Goal: Task Accomplishment & Management: Complete application form

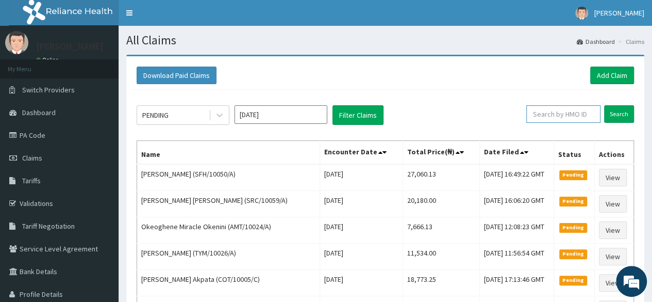
click at [552, 119] on input "text" at bounding box center [564, 114] width 74 height 18
paste input "DEL/10170/A"
type input "DEL/10170/A"
click at [604, 105] on input "Search" at bounding box center [619, 114] width 30 height 18
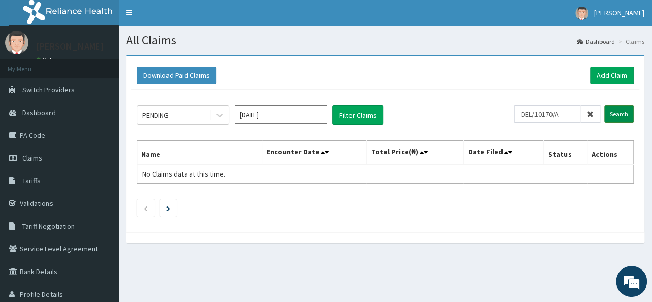
click at [612, 113] on input "Search" at bounding box center [619, 114] width 30 height 18
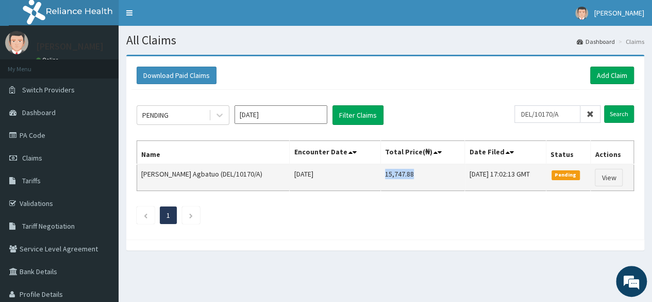
drag, startPoint x: 383, startPoint y: 172, endPoint x: 350, endPoint y: 177, distance: 32.9
click at [381, 177] on td "15,747.88" at bounding box center [423, 177] width 84 height 27
copy td "15,747.88"
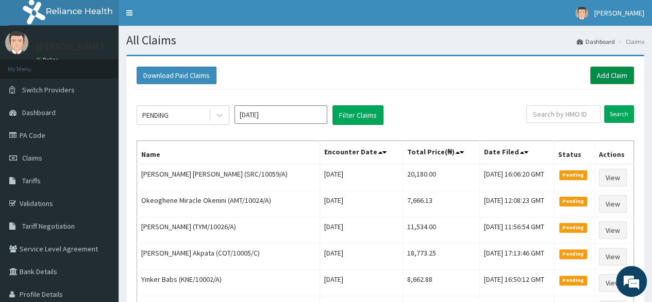
click at [622, 74] on link "Add Claim" at bounding box center [612, 76] width 44 height 18
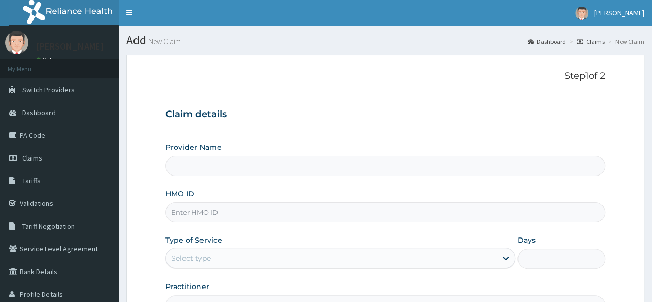
click at [228, 204] on input "HMO ID" at bounding box center [386, 212] width 440 height 20
paste input "DEL/10170/A"
type input "DEL/10170/A"
type input "Reliance Family Clinics (RFC) - Lekki"
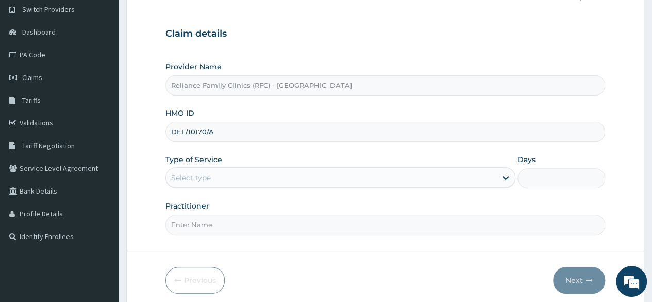
scroll to position [110, 0]
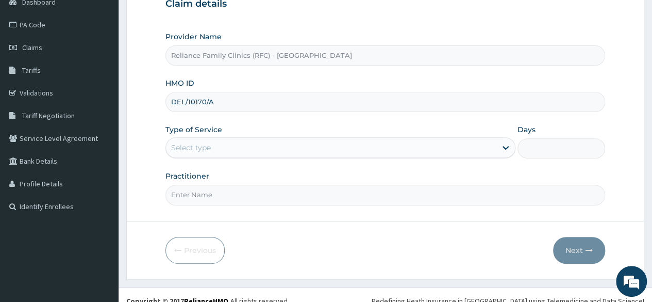
type input "DEL/10170/A"
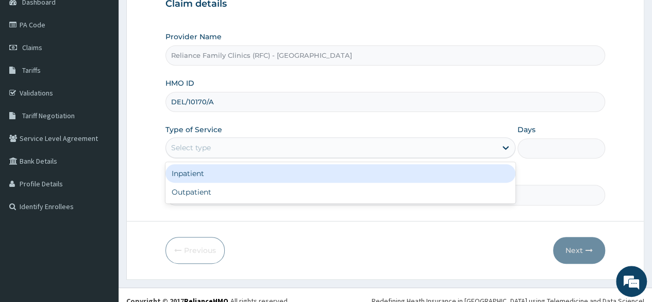
click at [273, 143] on div "Select type" at bounding box center [331, 147] width 331 height 17
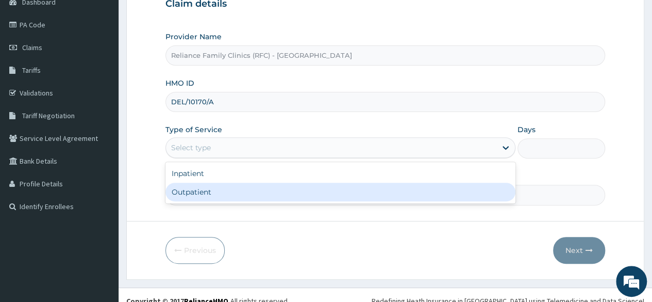
click at [235, 196] on div "Outpatient" at bounding box center [341, 192] width 350 height 19
type input "1"
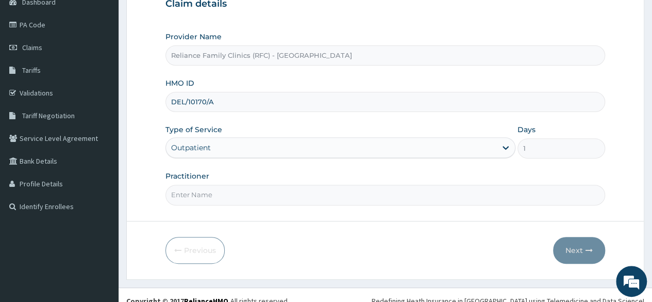
click at [235, 196] on input "Practitioner" at bounding box center [386, 195] width 440 height 20
type input "LOCUM"
click at [570, 250] on button "Next" at bounding box center [579, 250] width 52 height 27
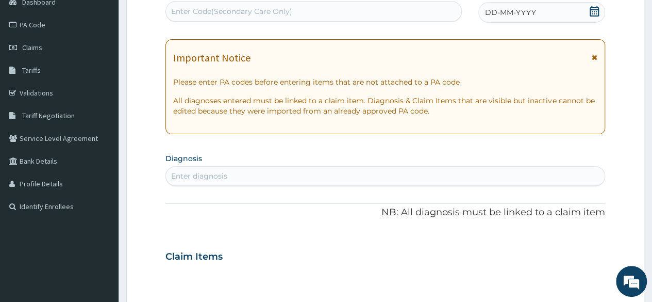
click at [593, 21] on div "DD-MM-YYYY" at bounding box center [542, 12] width 127 height 21
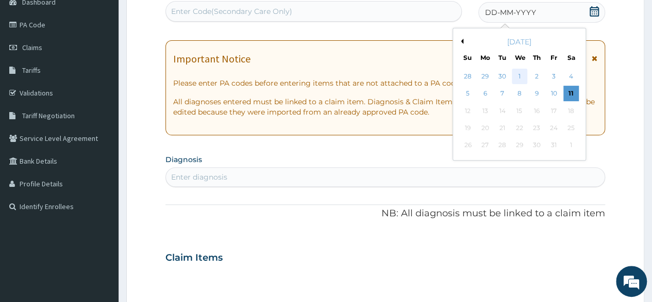
scroll to position [0, 0]
click at [502, 77] on div "30" at bounding box center [502, 76] width 15 height 15
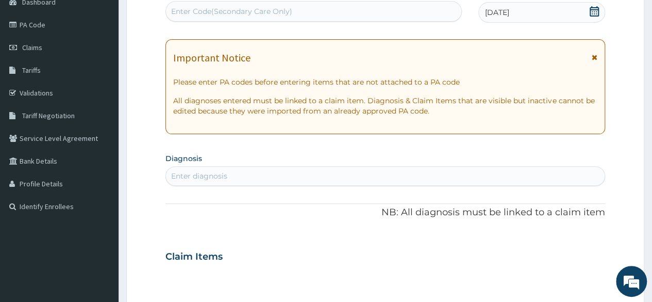
click at [319, 183] on div "Enter diagnosis" at bounding box center [385, 176] width 439 height 17
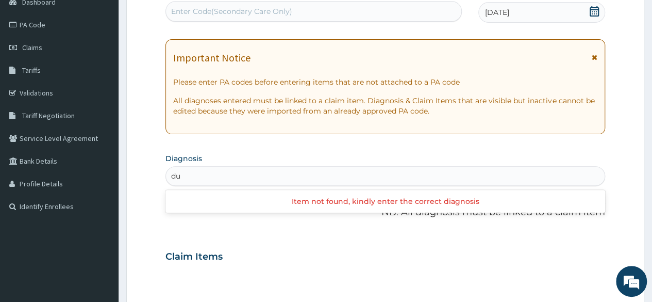
type input "d"
type input "adult"
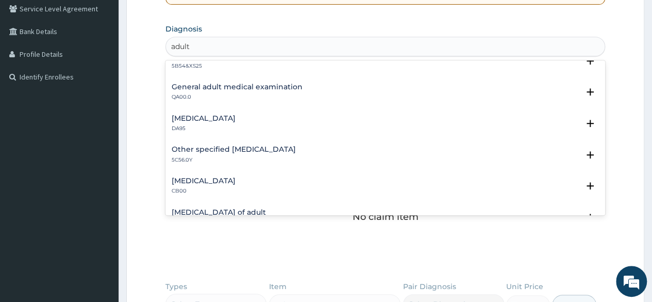
scroll to position [112, 0]
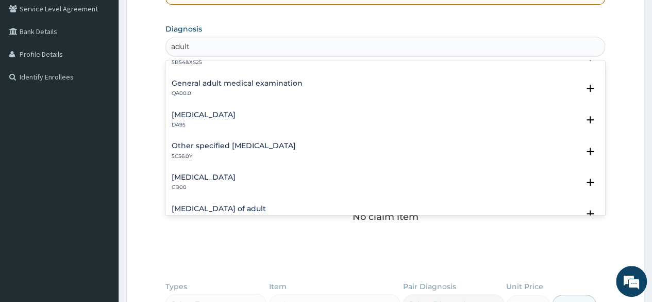
click at [228, 83] on h4 "General adult medical examination" at bounding box center [237, 83] width 131 height 8
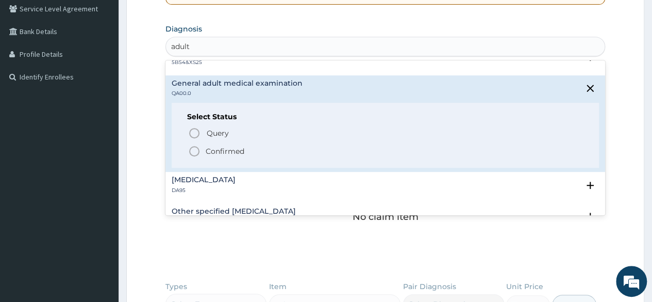
click at [240, 147] on p "Confirmed" at bounding box center [225, 151] width 39 height 10
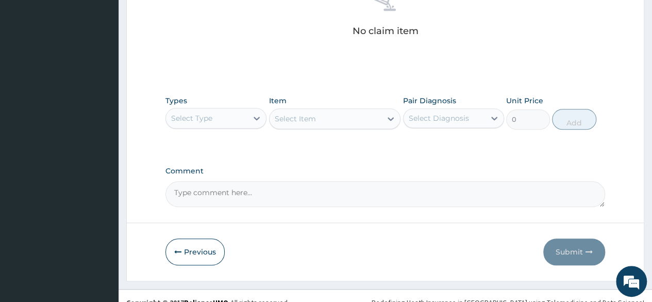
scroll to position [440, 0]
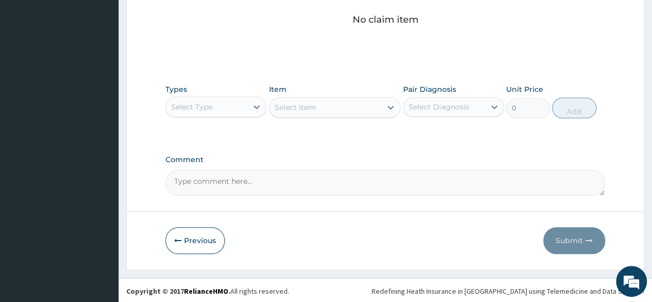
click at [199, 116] on div "Types Select Type" at bounding box center [216, 101] width 101 height 34
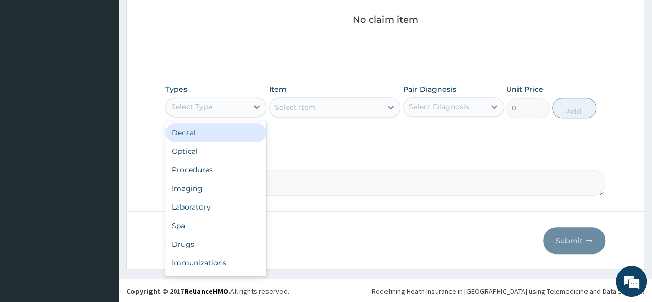
click at [185, 103] on div "Select Type" at bounding box center [191, 107] width 41 height 10
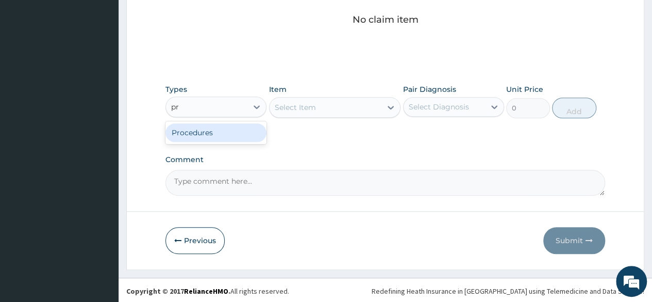
type input "pro"
click at [202, 130] on div "Procedures" at bounding box center [216, 132] width 101 height 19
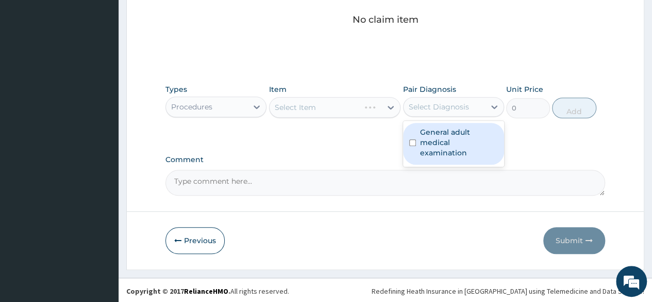
click at [434, 102] on div "Select Diagnosis" at bounding box center [439, 107] width 60 height 10
click at [441, 136] on label "General adult medical examination" at bounding box center [459, 142] width 78 height 31
checkbox input "true"
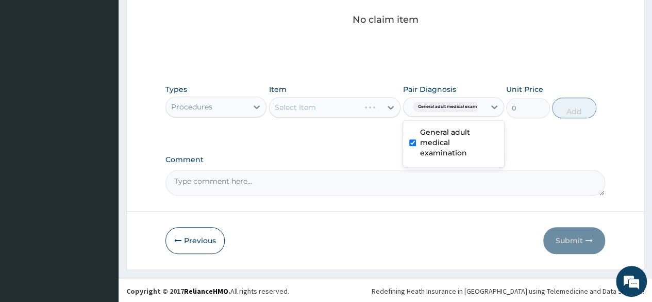
click at [365, 102] on div "Select Item" at bounding box center [335, 107] width 132 height 21
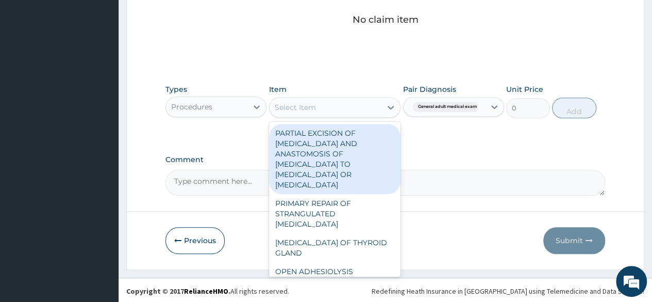
click at [347, 107] on div "Select Item" at bounding box center [326, 107] width 112 height 17
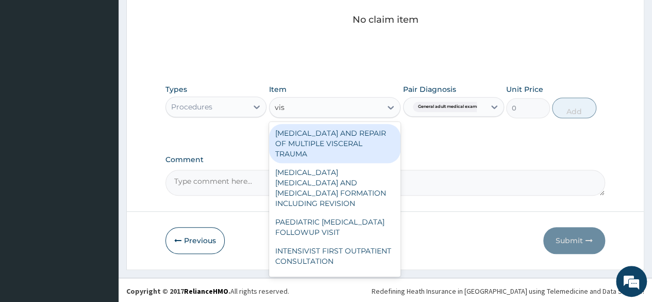
type input "visu"
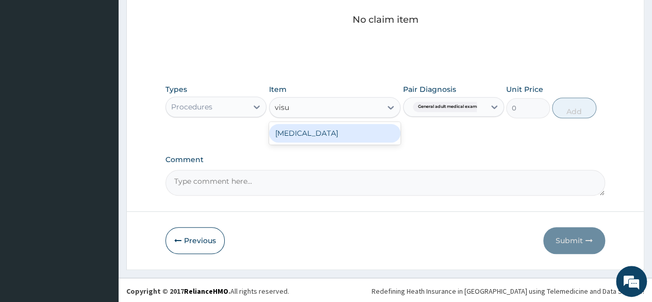
click at [376, 135] on div "VISUAL ACUITY" at bounding box center [335, 133] width 132 height 19
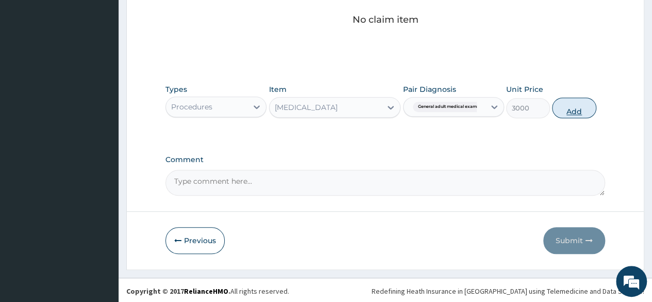
click at [567, 114] on button "Add" at bounding box center [574, 107] width 44 height 21
type input "0"
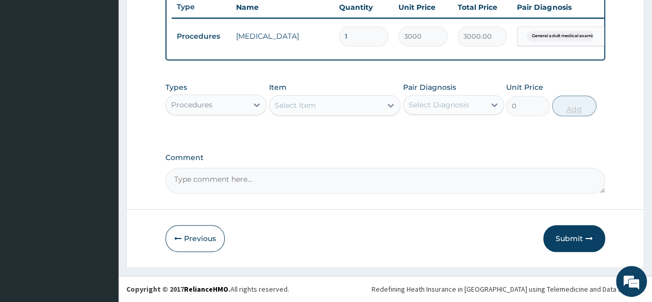
scroll to position [399, 0]
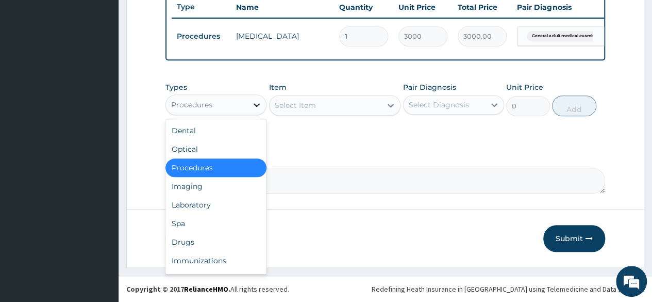
click at [251, 109] on div at bounding box center [257, 104] width 19 height 19
click at [216, 200] on div "Laboratory" at bounding box center [216, 204] width 101 height 19
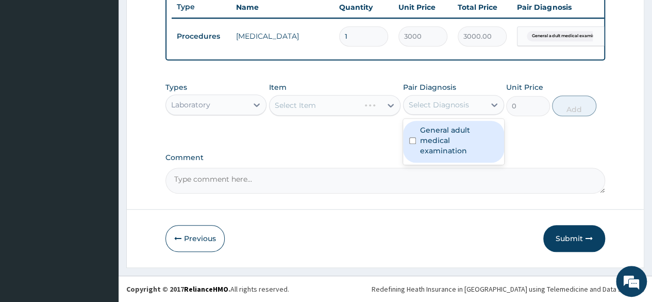
click at [431, 111] on div "Select Diagnosis" at bounding box center [444, 104] width 81 height 17
click at [430, 129] on label "General adult medical examination" at bounding box center [459, 140] width 78 height 31
checkbox input "true"
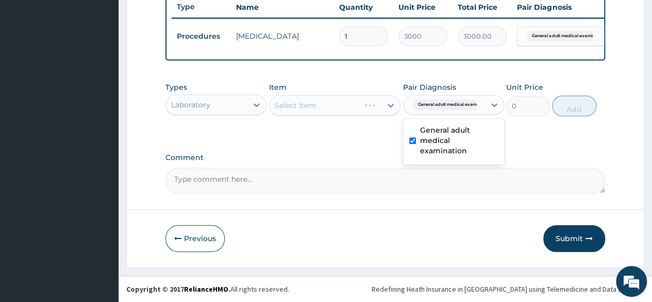
click at [343, 105] on div "Select Item" at bounding box center [335, 105] width 132 height 21
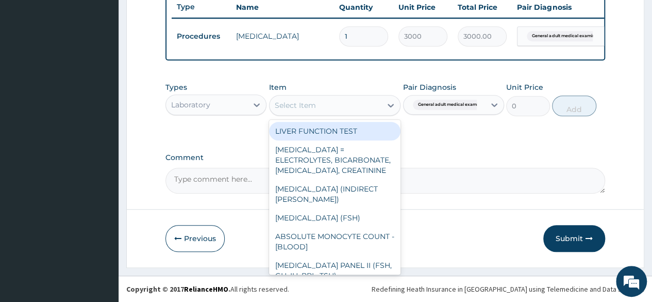
click at [342, 105] on div "Select Item" at bounding box center [326, 105] width 112 height 17
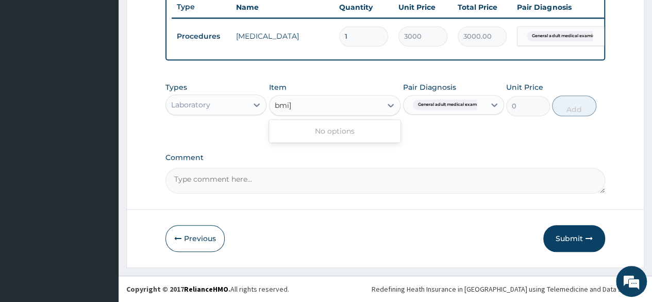
type input "bmi"
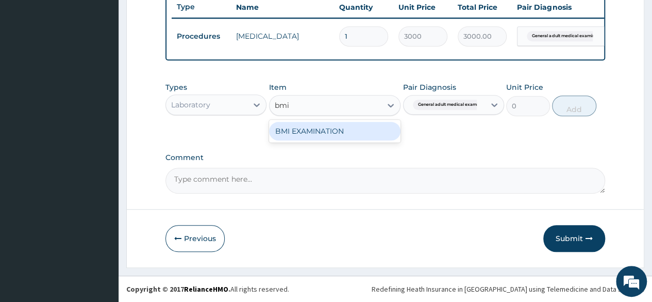
click at [326, 134] on div "BMI EXAMINATION" at bounding box center [335, 131] width 132 height 19
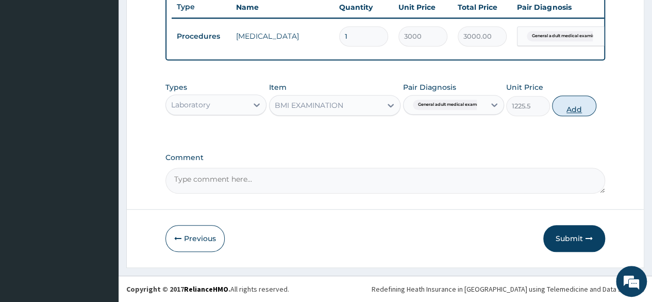
click at [577, 98] on button "Add" at bounding box center [574, 105] width 44 height 21
type input "0"
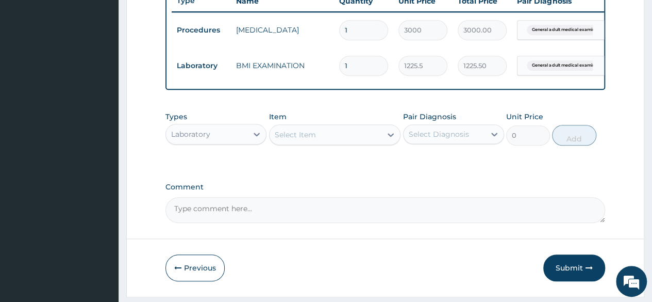
click at [304, 134] on div "Select Item" at bounding box center [326, 134] width 112 height 17
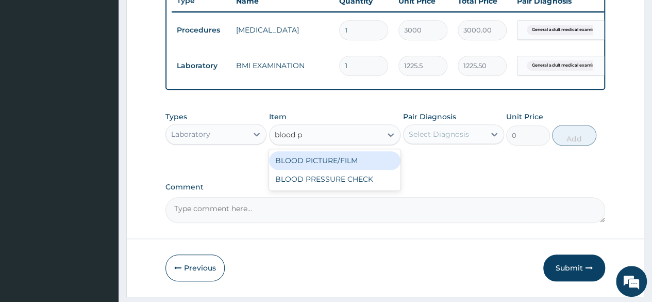
type input "blood pr"
click at [325, 166] on div "BLOOD PRESSURE CHECK" at bounding box center [335, 160] width 132 height 19
type input "1225.5"
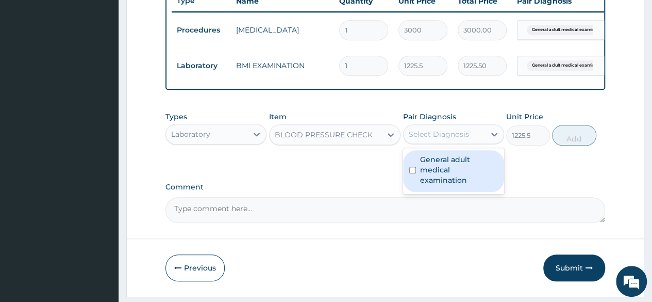
click at [464, 139] on div "Select Diagnosis" at bounding box center [439, 134] width 60 height 10
click at [470, 179] on label "General adult medical examination" at bounding box center [459, 169] width 78 height 31
checkbox input "true"
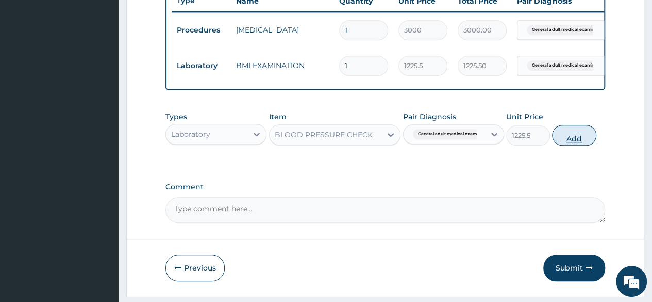
click at [570, 142] on button "Add" at bounding box center [574, 135] width 44 height 21
type input "0"
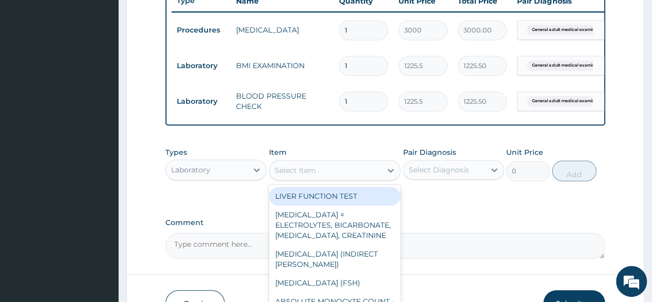
click at [347, 178] on div "Select Item" at bounding box center [326, 170] width 112 height 17
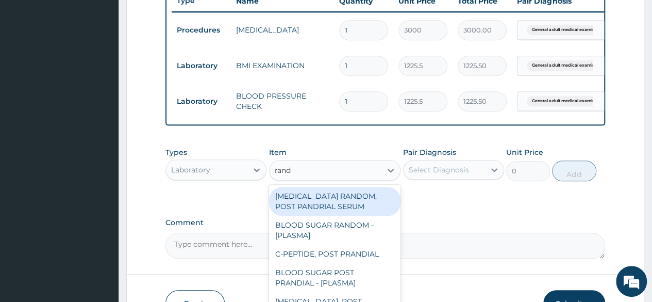
type input "rando"
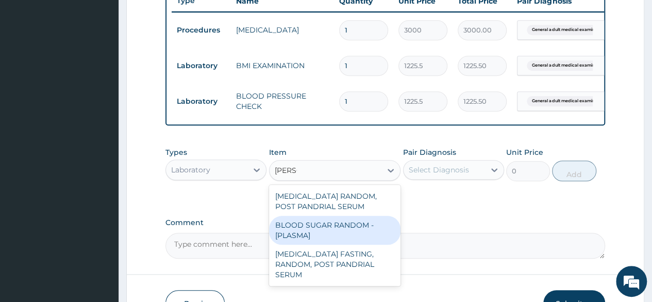
click at [333, 231] on div "BLOOD SUGAR RANDOM - [PLASMA]" at bounding box center [335, 230] width 132 height 29
type input "1800"
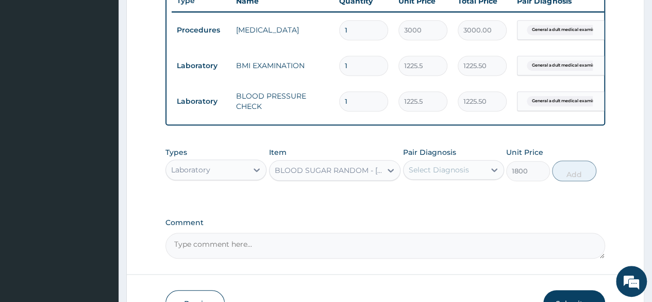
click at [455, 168] on div "Select Diagnosis" at bounding box center [453, 170] width 101 height 20
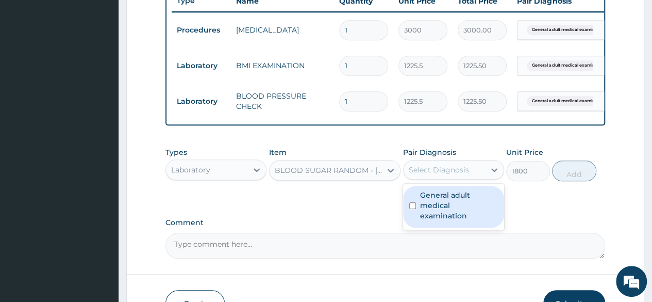
click at [453, 212] on label "General adult medical examination" at bounding box center [459, 205] width 78 height 31
checkbox input "true"
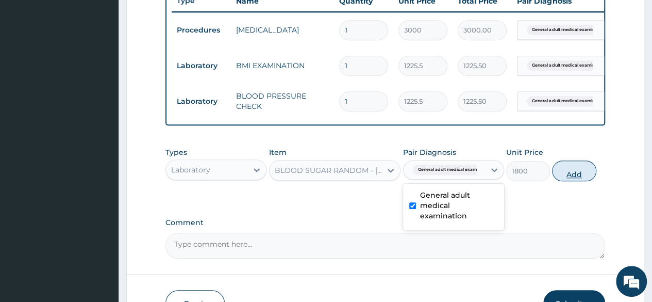
click at [567, 180] on button "Add" at bounding box center [574, 170] width 44 height 21
type input "0"
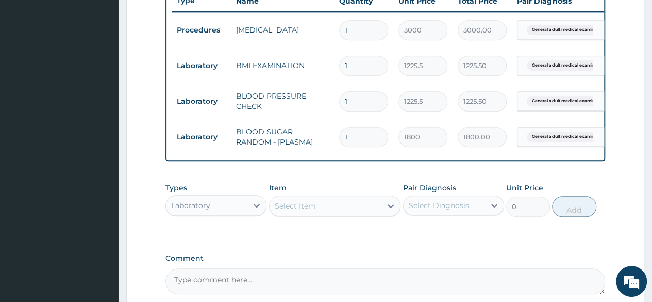
click at [320, 222] on div "Types Laboratory Item Select Item Pair Diagnosis Select Diagnosis Unit Price 0 …" at bounding box center [386, 199] width 440 height 44
click at [316, 214] on div "Select Item" at bounding box center [326, 206] width 112 height 17
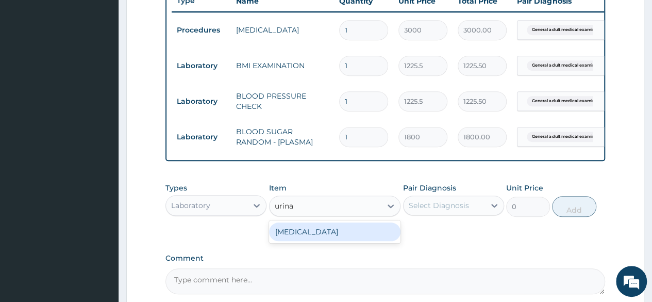
type input "urinal"
click at [323, 240] on div "URINALYSIS" at bounding box center [335, 231] width 132 height 19
type input "1531.875"
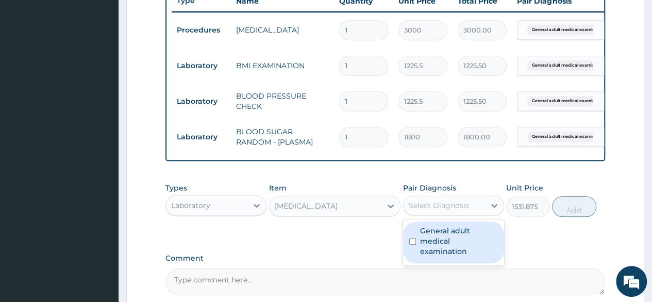
click at [444, 208] on div "Select Diagnosis" at bounding box center [439, 205] width 60 height 10
click at [452, 240] on label "General adult medical examination" at bounding box center [459, 240] width 78 height 31
checkbox input "true"
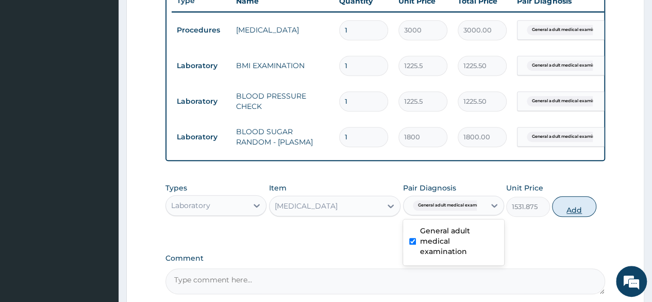
click at [556, 213] on button "Add" at bounding box center [574, 206] width 44 height 21
type input "0"
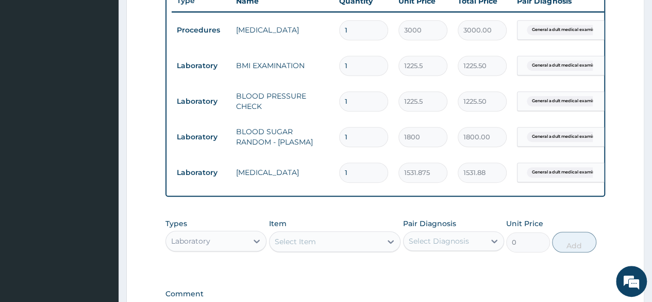
scroll to position [542, 0]
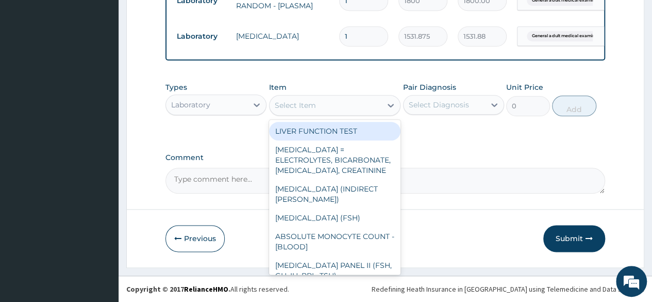
click at [335, 109] on div "Select Item" at bounding box center [326, 105] width 112 height 17
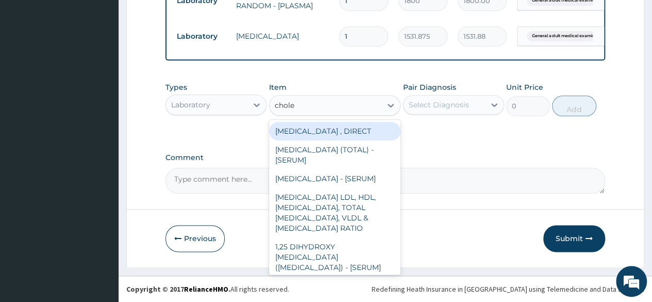
type input "choles"
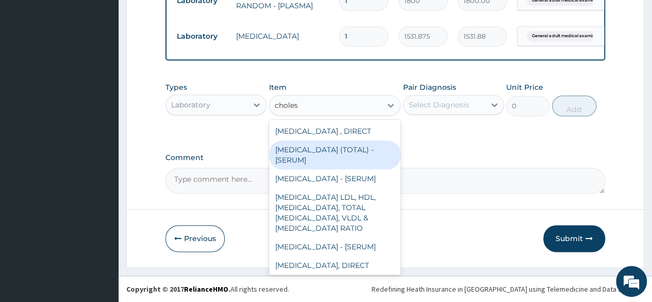
click at [330, 144] on div "CHOLESTEROL (TOTAL) - [SERUM]" at bounding box center [335, 154] width 132 height 29
type input "2880"
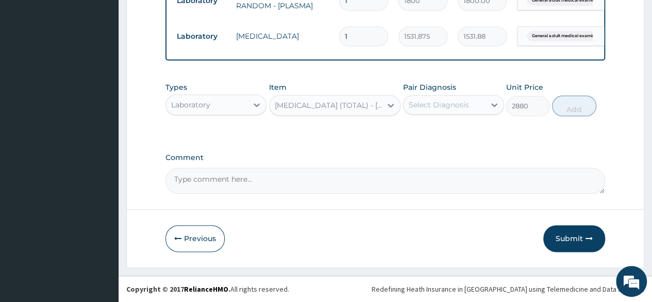
click at [433, 108] on div "Select Diagnosis" at bounding box center [439, 105] width 60 height 10
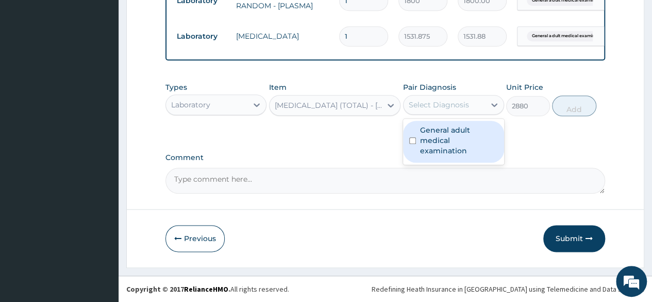
click at [434, 146] on label "General adult medical examination" at bounding box center [459, 140] width 78 height 31
checkbox input "true"
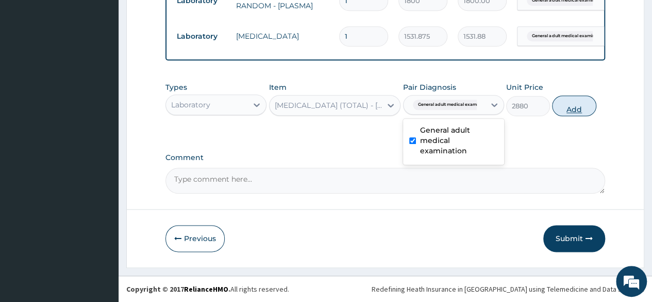
click at [561, 100] on button "Add" at bounding box center [574, 105] width 44 height 21
type input "0"
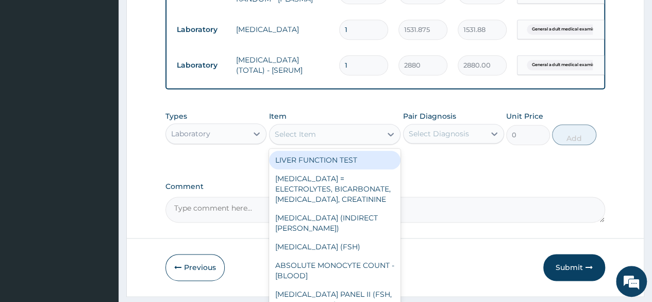
click at [347, 137] on div "Select Item" at bounding box center [326, 134] width 112 height 17
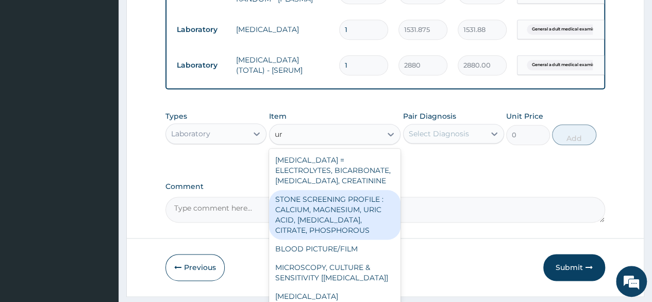
type input "u"
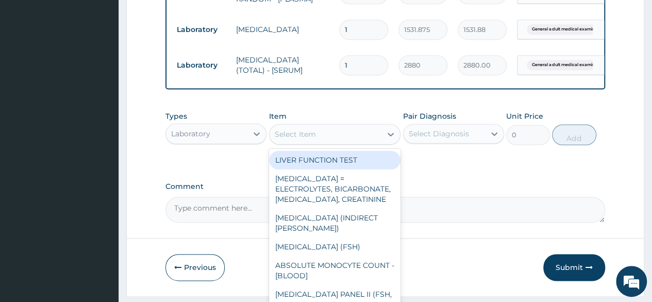
click at [313, 136] on div "Select Item" at bounding box center [326, 134] width 112 height 17
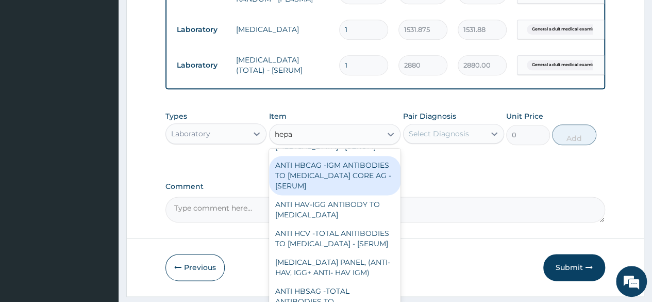
scroll to position [42, 0]
type input "hepa"
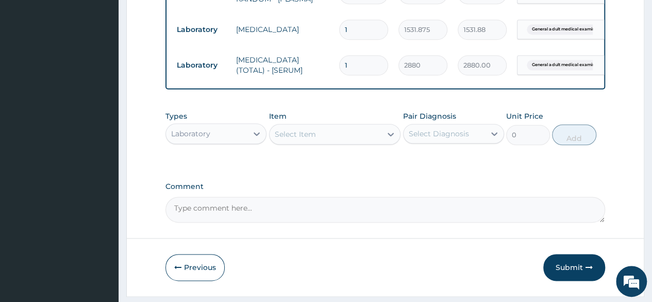
drag, startPoint x: 398, startPoint y: 220, endPoint x: 398, endPoint y: 245, distance: 24.8
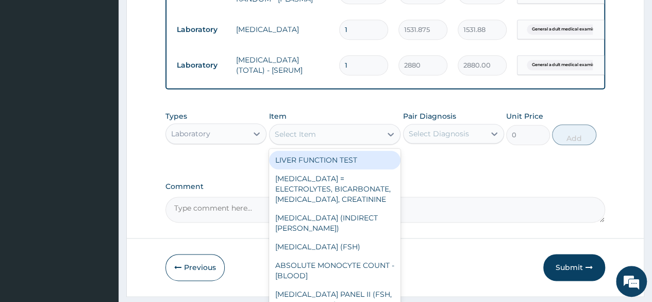
click at [323, 144] on div "Select Item" at bounding box center [335, 134] width 132 height 21
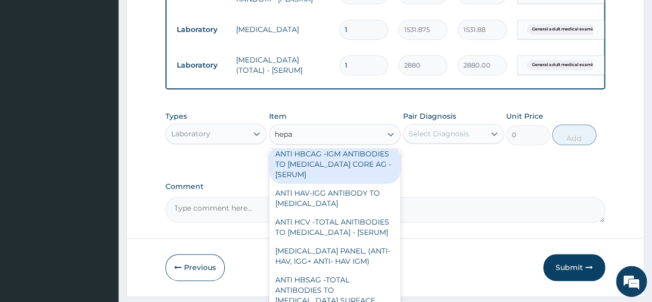
scroll to position [49, 0]
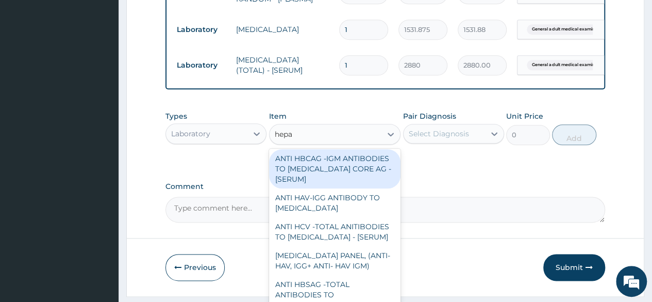
type input "hepa"
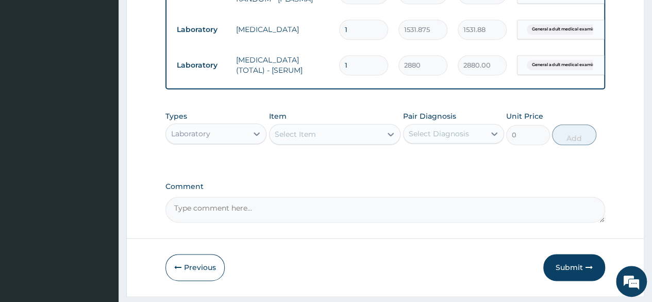
drag, startPoint x: 399, startPoint y: 238, endPoint x: 400, endPoint y: 267, distance: 28.9
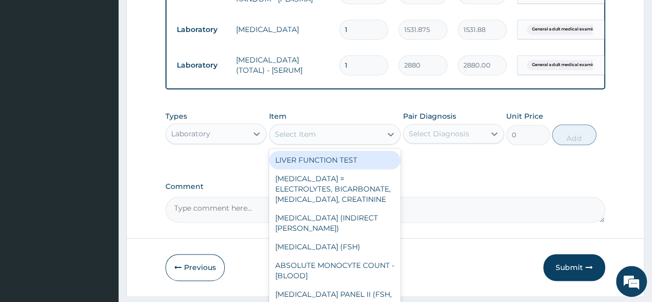
click at [378, 142] on div "Select Item" at bounding box center [326, 134] width 112 height 17
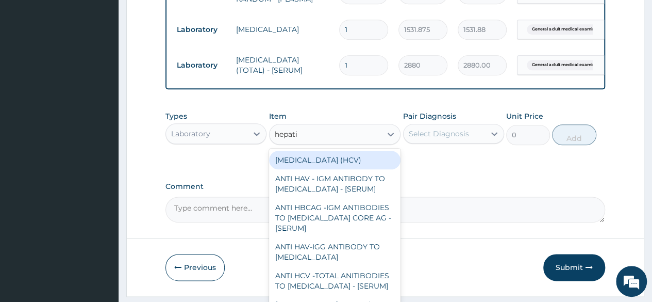
type input "hepati"
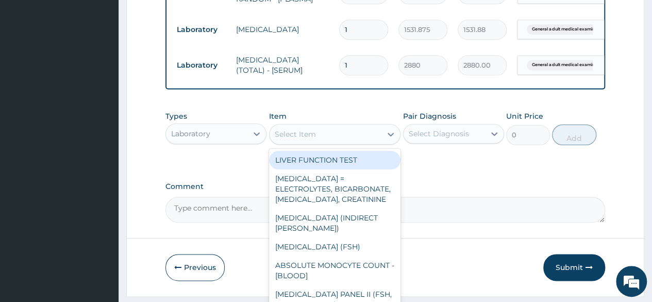
click at [362, 142] on div "Select Item" at bounding box center [326, 134] width 112 height 17
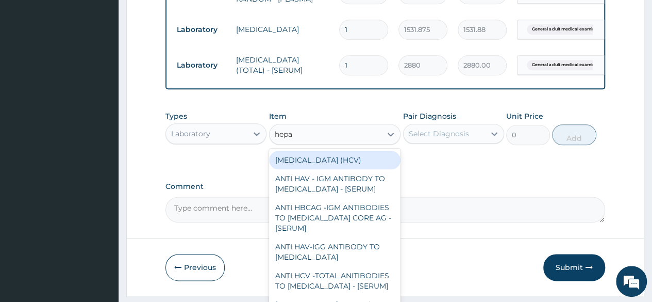
type input "hepat"
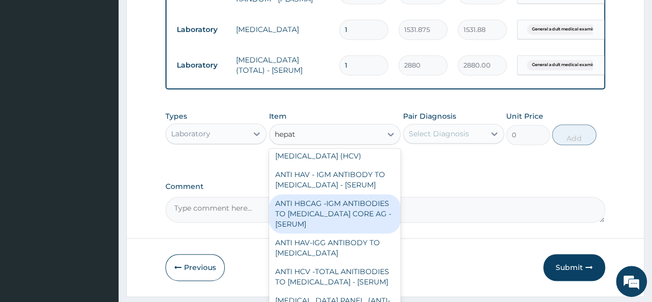
scroll to position [2, 0]
click at [349, 226] on div "ANTI HBCAG -IGM ANTIBODIES TO HEPATITIS B CORE AG - [SERUM]" at bounding box center [335, 215] width 132 height 39
type input "4085"
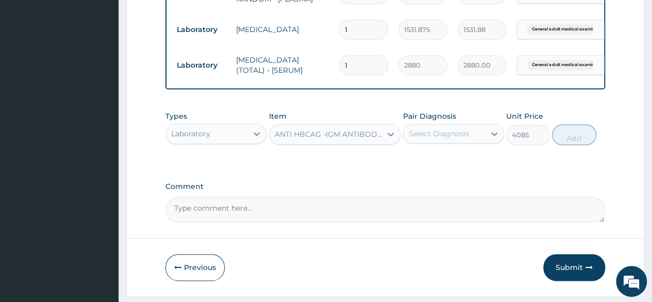
click at [460, 142] on div "Select Diagnosis" at bounding box center [444, 133] width 81 height 17
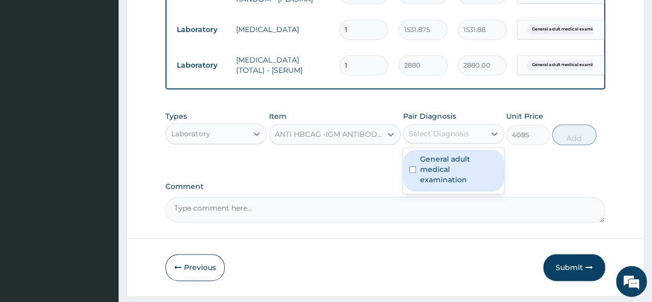
click at [451, 169] on label "General adult medical examination" at bounding box center [459, 169] width 78 height 31
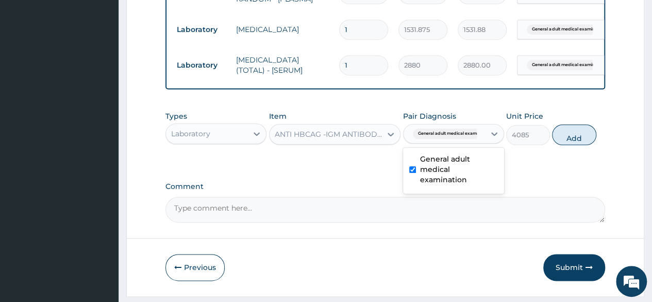
checkbox input "true"
click at [557, 141] on button "Add" at bounding box center [574, 134] width 44 height 21
type input "0"
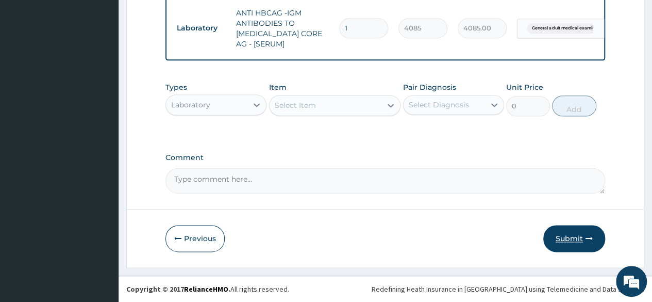
click at [565, 232] on button "Submit" at bounding box center [575, 238] width 62 height 27
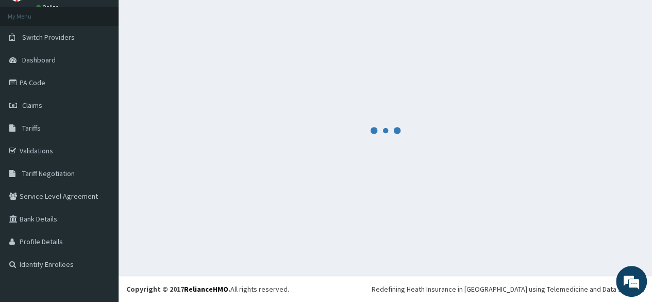
scroll to position [52, 0]
